Goal: Task Accomplishment & Management: Complete application form

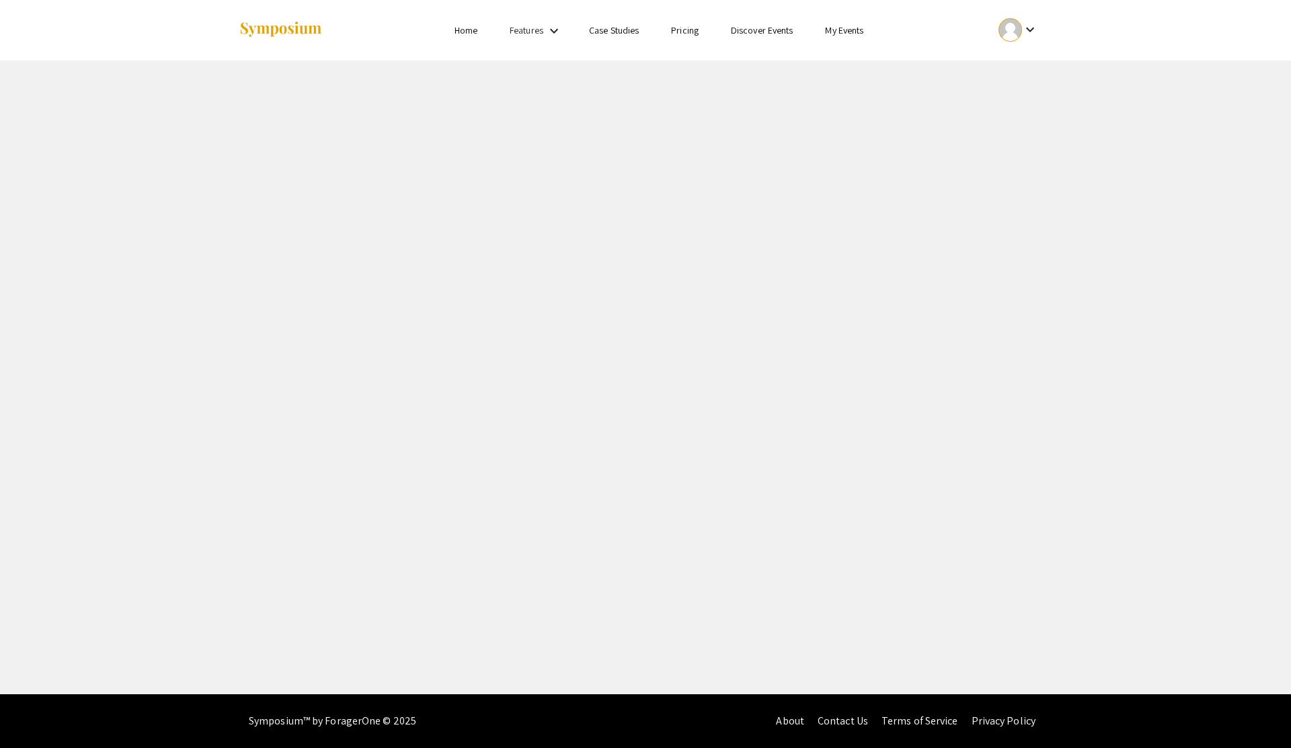
click at [1041, 15] on button "keyboard_arrow_down" at bounding box center [1018, 30] width 68 height 30
click at [1031, 24] on div at bounding box center [645, 374] width 1291 height 748
click at [1032, 17] on div "keyboard_arrow_down" at bounding box center [1018, 30] width 46 height 30
click at [1032, 99] on button "My Submissions" at bounding box center [1025, 99] width 83 height 32
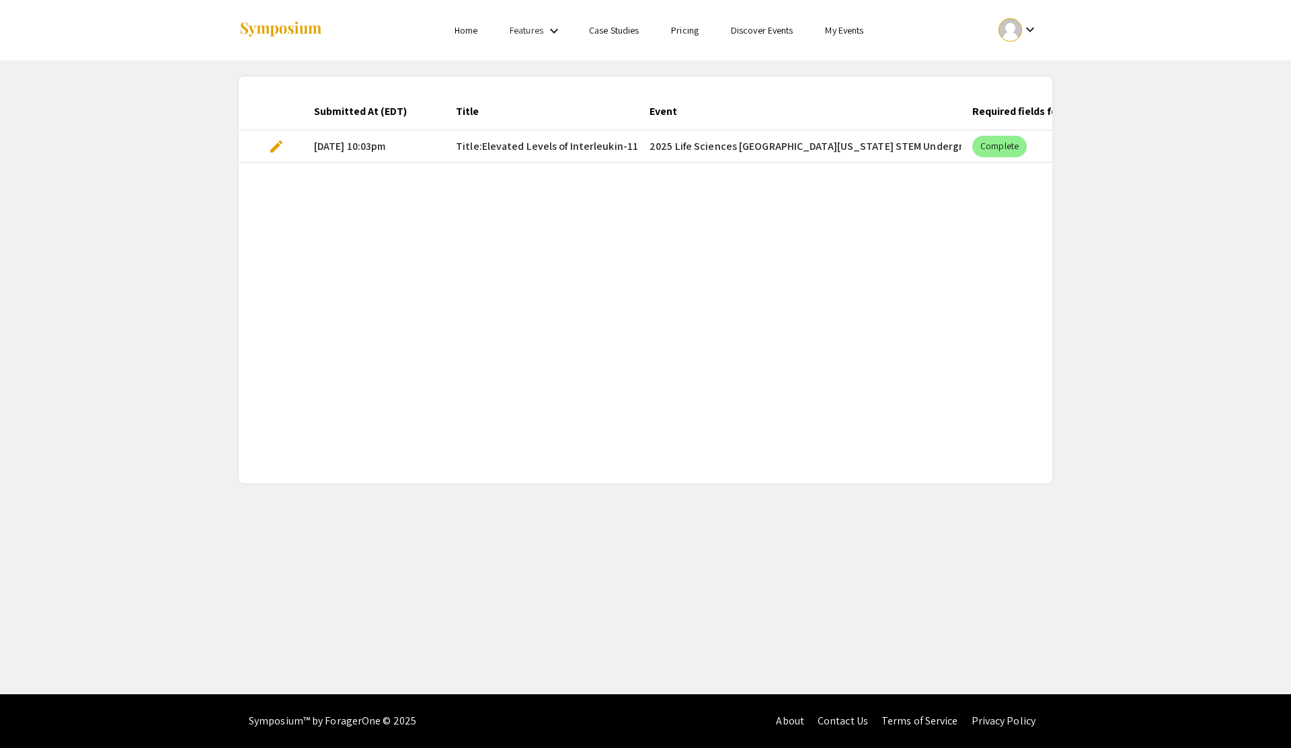
click at [825, 143] on mat-cell "2025 Life Sciences [GEOGRAPHIC_DATA][US_STATE] STEM Undergraduate Symposium" at bounding box center [800, 146] width 323 height 32
click at [1028, 146] on div "Complete" at bounding box center [999, 146] width 60 height 27
click at [280, 145] on span "edit" at bounding box center [276, 146] width 16 height 16
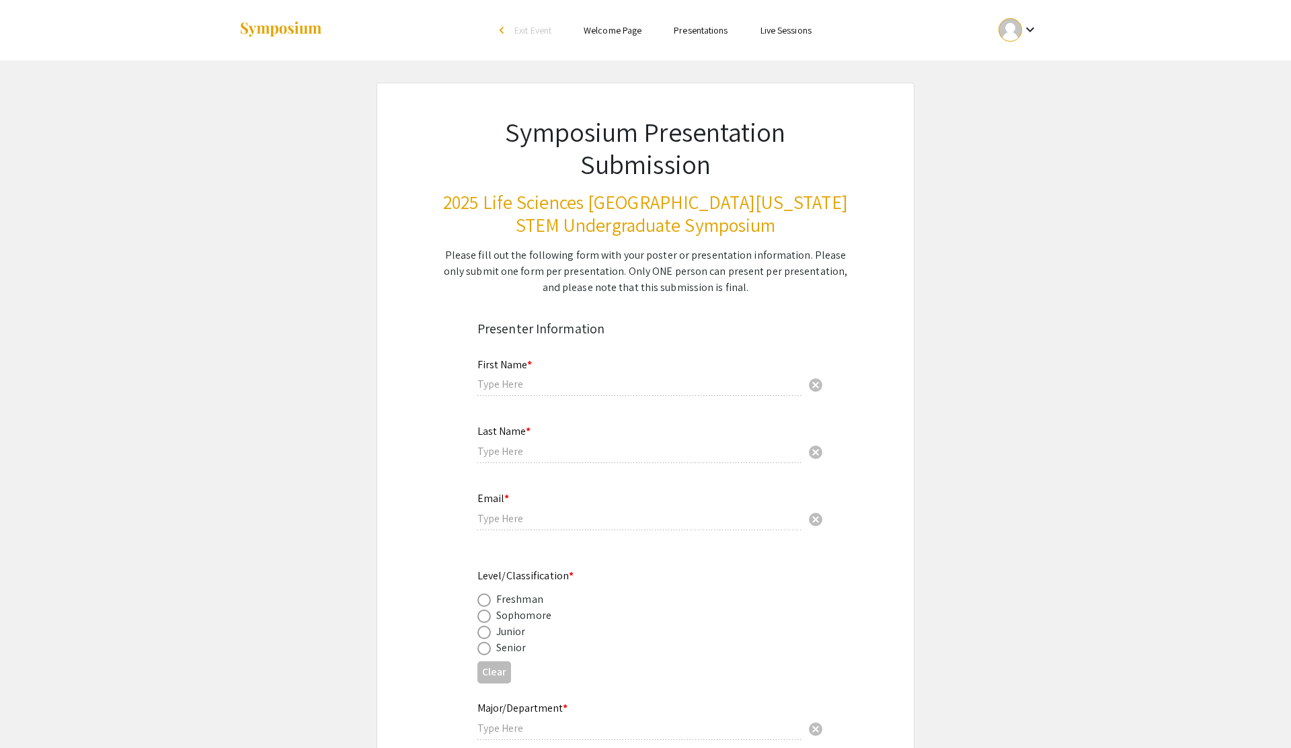
type input "[PERSON_NAME]"
type input "Kothuru"
type input "[EMAIL_ADDRESS][DOMAIN_NAME]"
radio input "true"
type input "College of Pyschology"
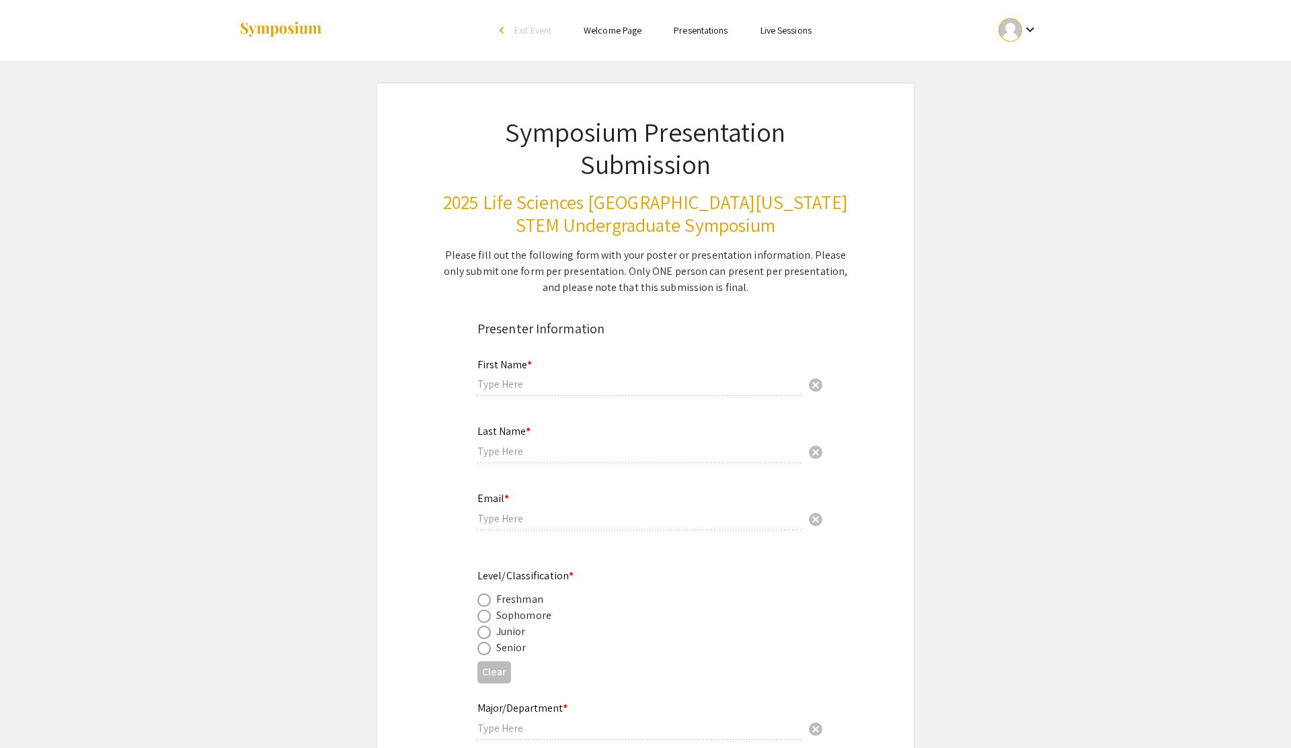
radio input "true"
type input "[PERSON_NAME] [PERSON_NAME]"
radio input "true"
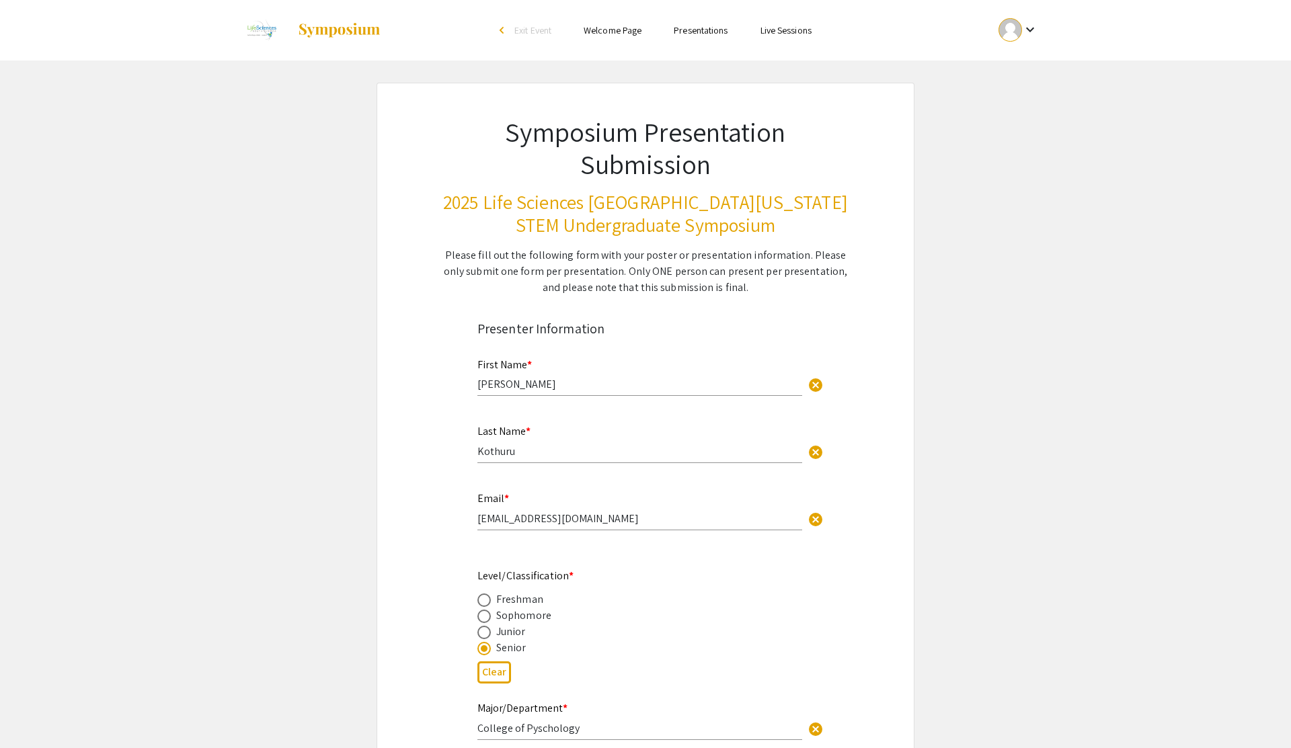
select select "custom"
type input "0"
select select "custom"
type input "1"
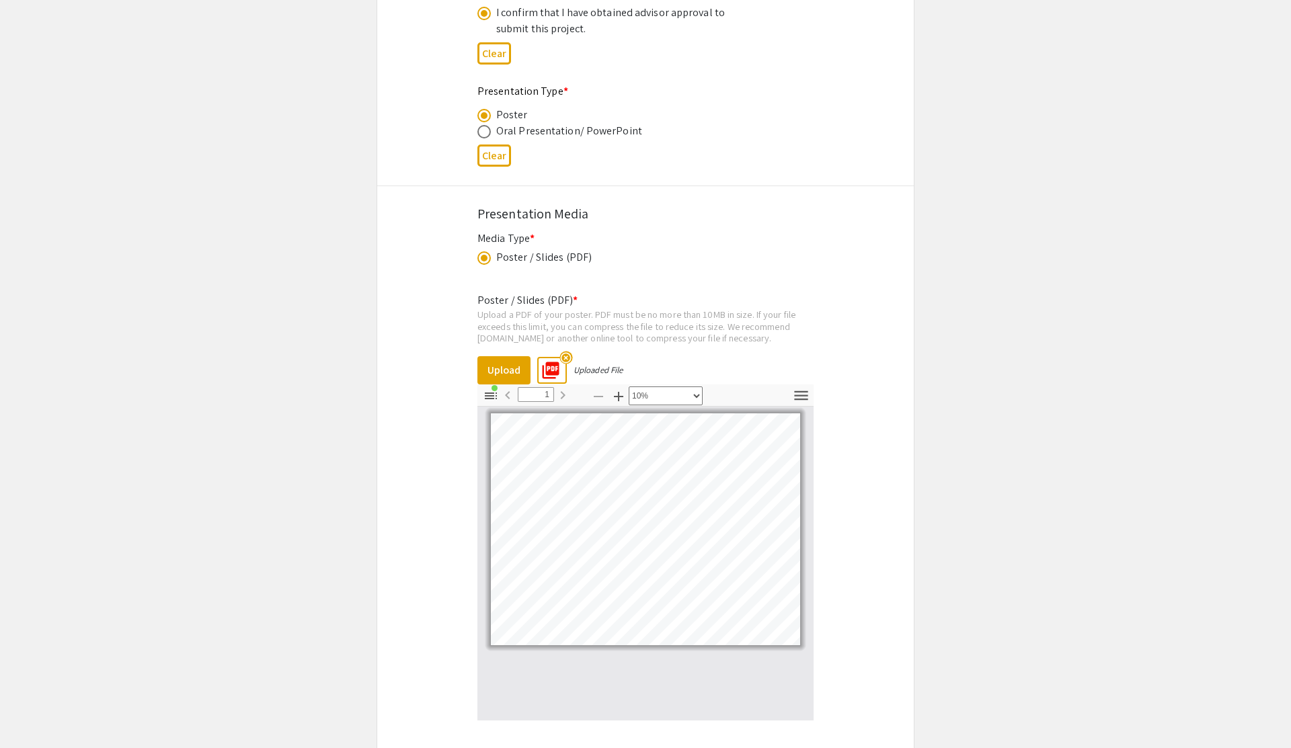
scroll to position [2328, 0]
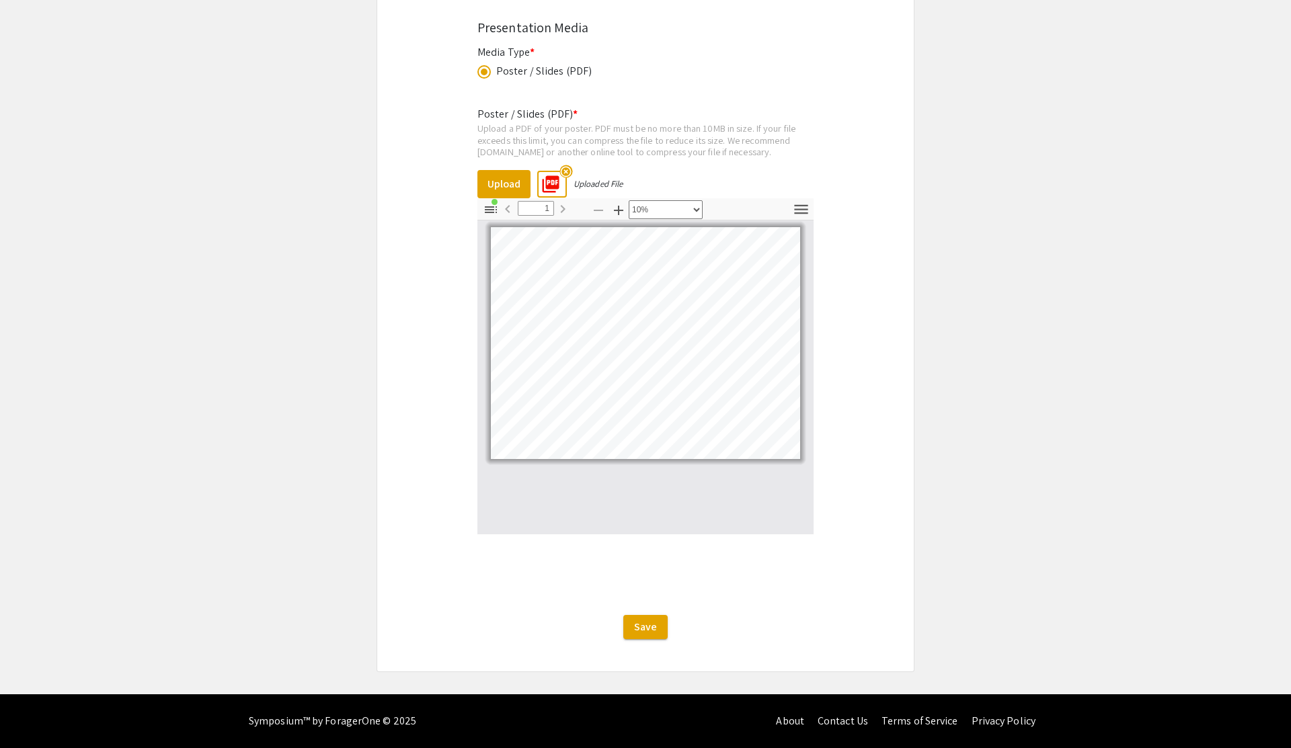
click at [549, 186] on mat-icon "picture_as_pdf" at bounding box center [547, 180] width 20 height 20
click at [794, 142] on div "Upload a PDF of your poster. PDF must be no more than 10MB in size. If your fil…" at bounding box center [645, 140] width 336 height 36
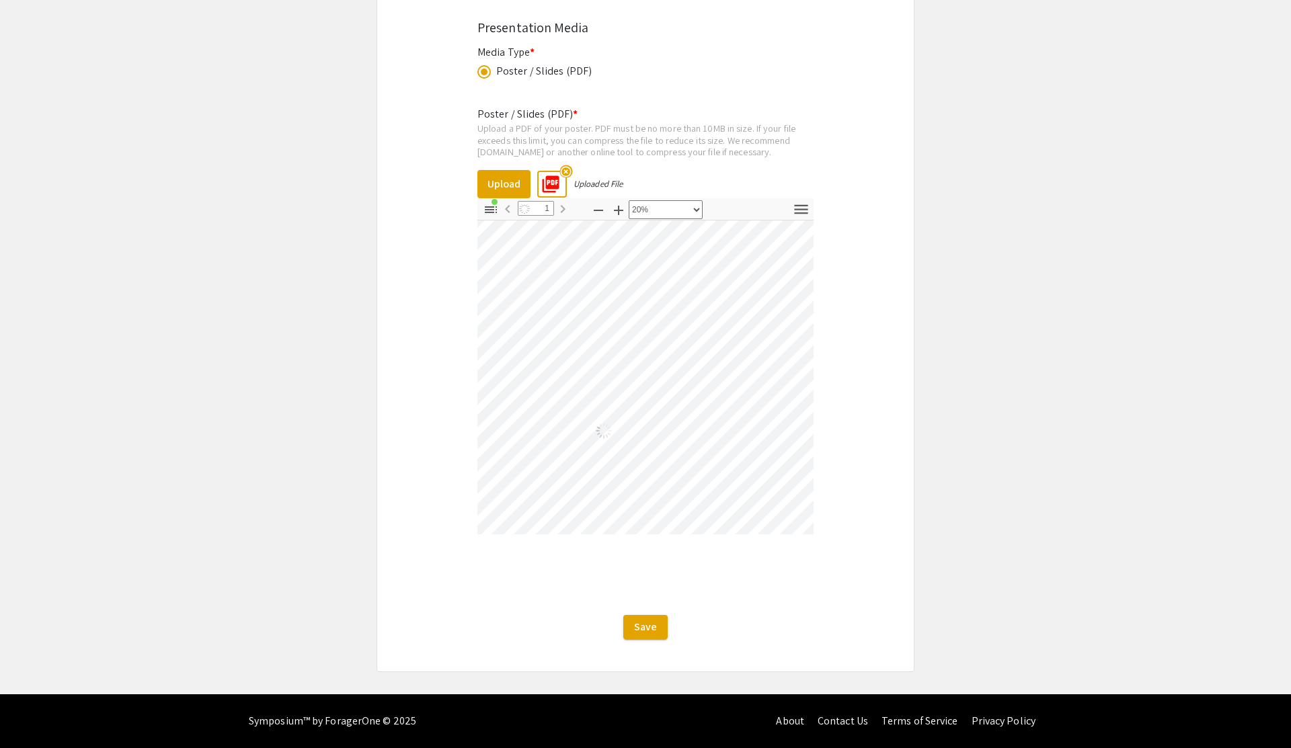
select select "custom"
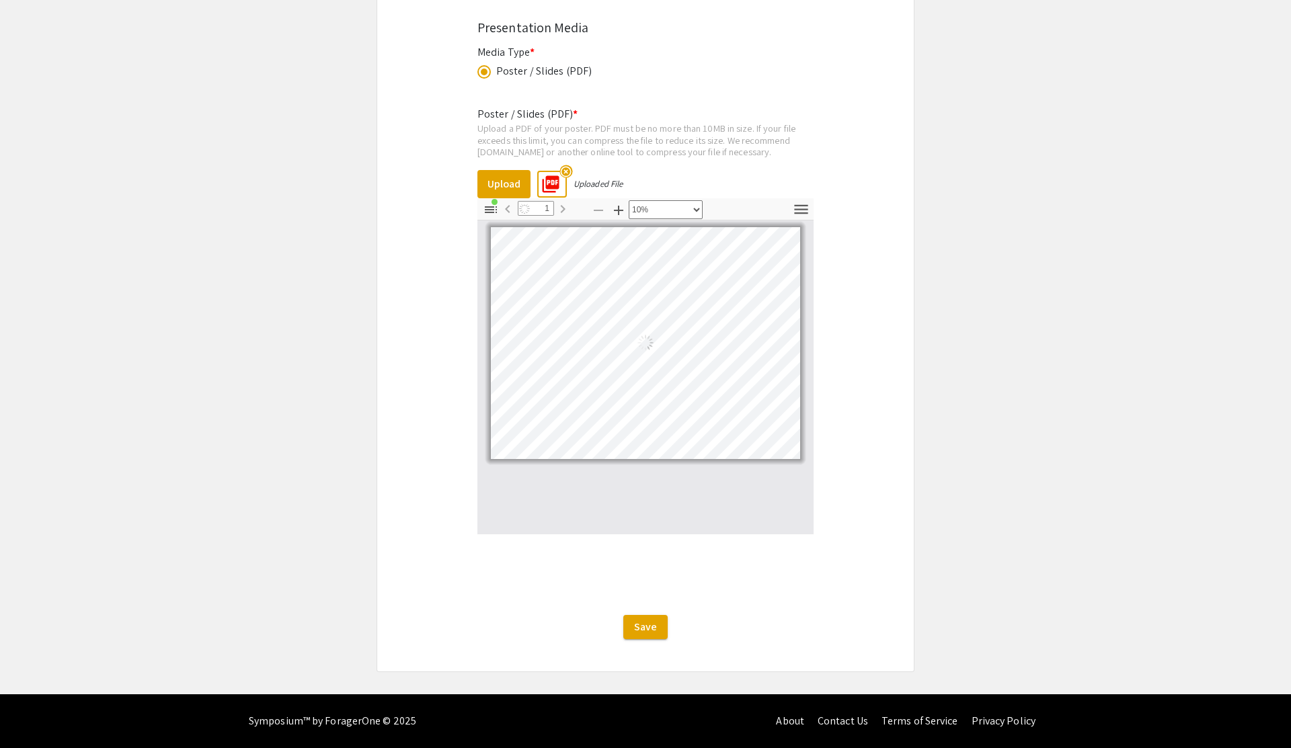
scroll to position [0, 0]
